Goal: Entertainment & Leisure: Consume media (video, audio)

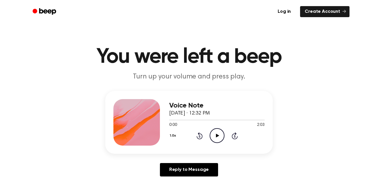
click at [217, 138] on icon "Play Audio" at bounding box center [217, 135] width 15 height 15
click at [218, 136] on icon "Play Audio" at bounding box center [217, 135] width 15 height 15
click at [285, 134] on div "Voice Note September 27, 2025 · 12:38 PM 0:01 1:03 Your browser does not suppor…" at bounding box center [189, 136] width 364 height 90
